Goal: Information Seeking & Learning: Learn about a topic

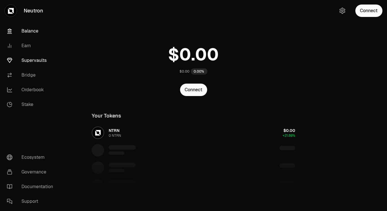
click at [32, 59] on link "Supervaults" at bounding box center [31, 60] width 59 height 15
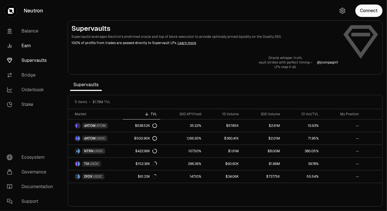
click at [20, 49] on link "Earn" at bounding box center [31, 45] width 59 height 15
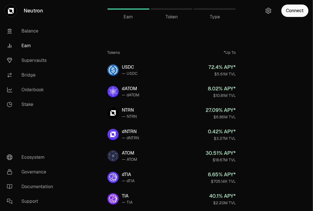
click at [171, 17] on span "Token" at bounding box center [172, 17] width 12 height 7
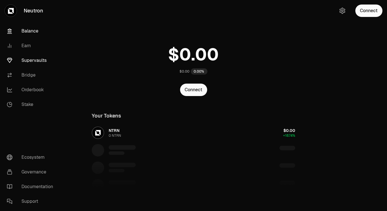
click at [28, 60] on link "Supervaults" at bounding box center [31, 60] width 59 height 15
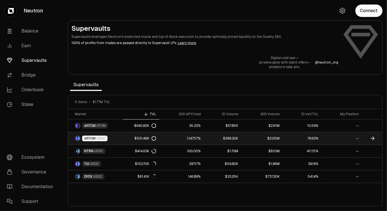
click at [179, 135] on link "1,147.57%" at bounding box center [181, 138] width 45 height 12
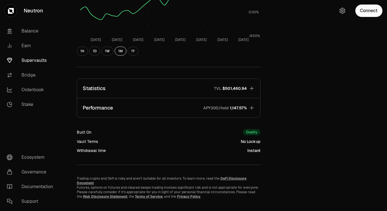
scroll to position [146, 0]
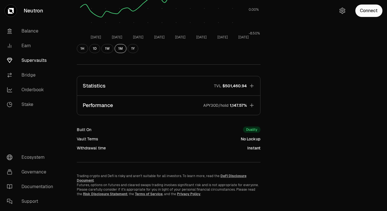
click at [251, 106] on icon "button" at bounding box center [252, 105] width 6 height 6
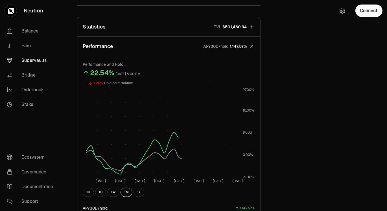
scroll to position [205, 0]
click at [137, 192] on button "1Y" at bounding box center [138, 191] width 11 height 9
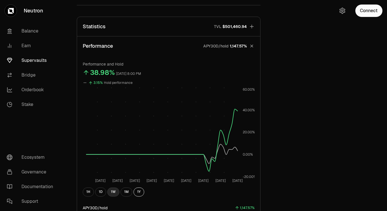
click at [114, 190] on button "1W" at bounding box center [113, 191] width 12 height 9
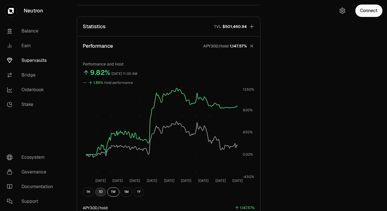
click at [100, 192] on button "1D" at bounding box center [100, 191] width 11 height 9
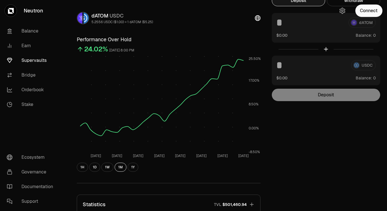
scroll to position [27, 0]
